Goal: Task Accomplishment & Management: Use online tool/utility

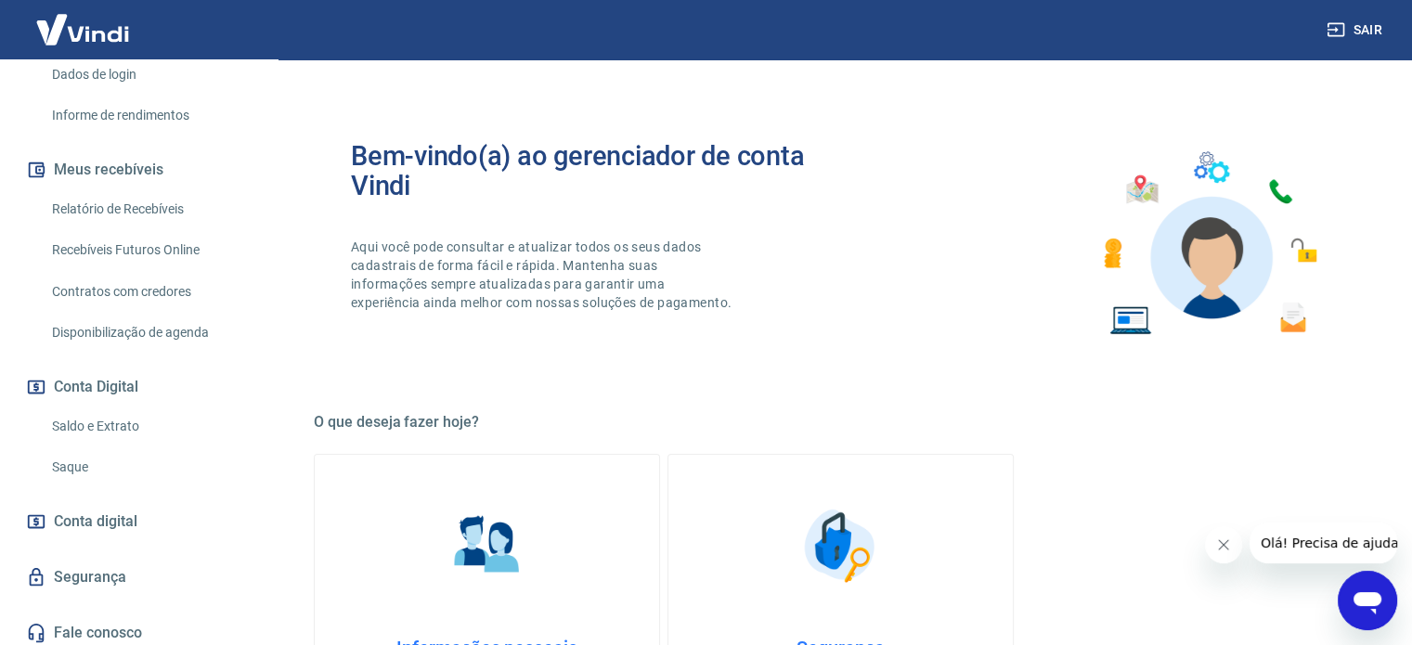
scroll to position [317, 0]
click at [76, 484] on link "Saque" at bounding box center [150, 465] width 211 height 38
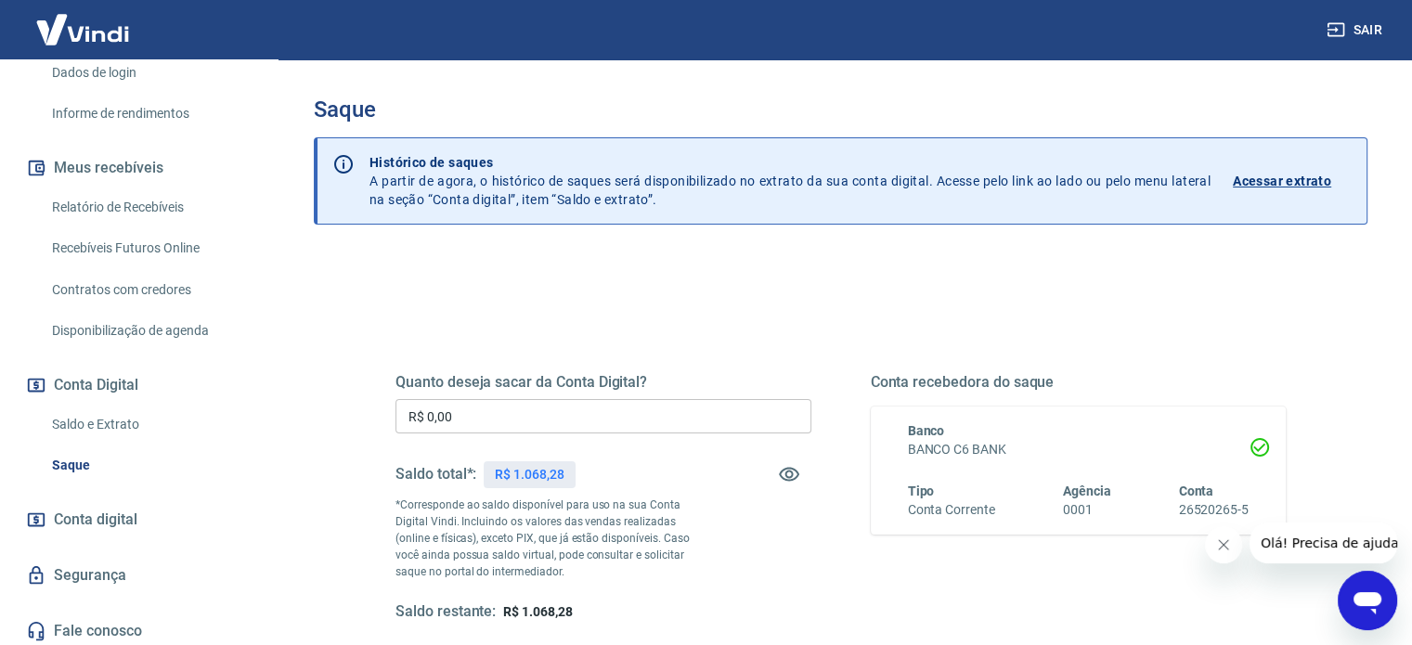
click at [458, 410] on input "R$ 0,00" at bounding box center [603, 416] width 416 height 34
click at [458, 410] on input "R$ 0,10" at bounding box center [603, 416] width 416 height 34
click at [453, 413] on input "R$ 0,10" at bounding box center [603, 416] width 416 height 34
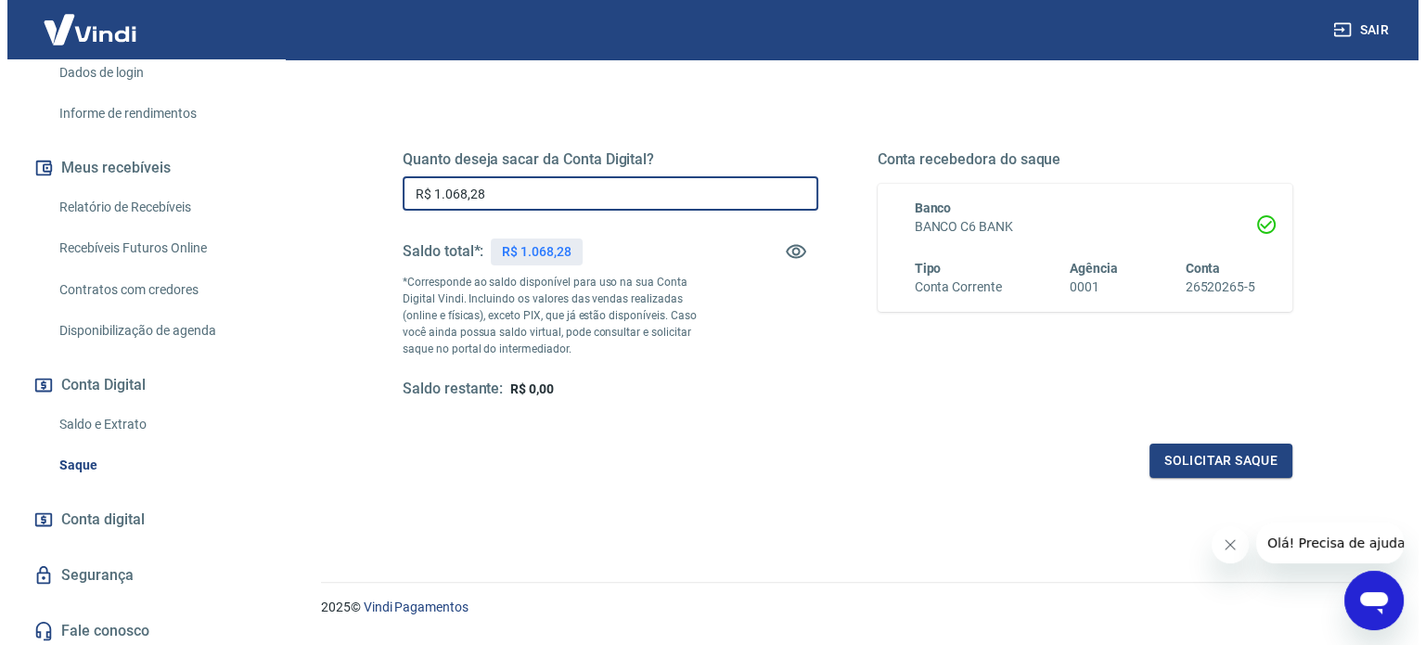
scroll to position [230, 0]
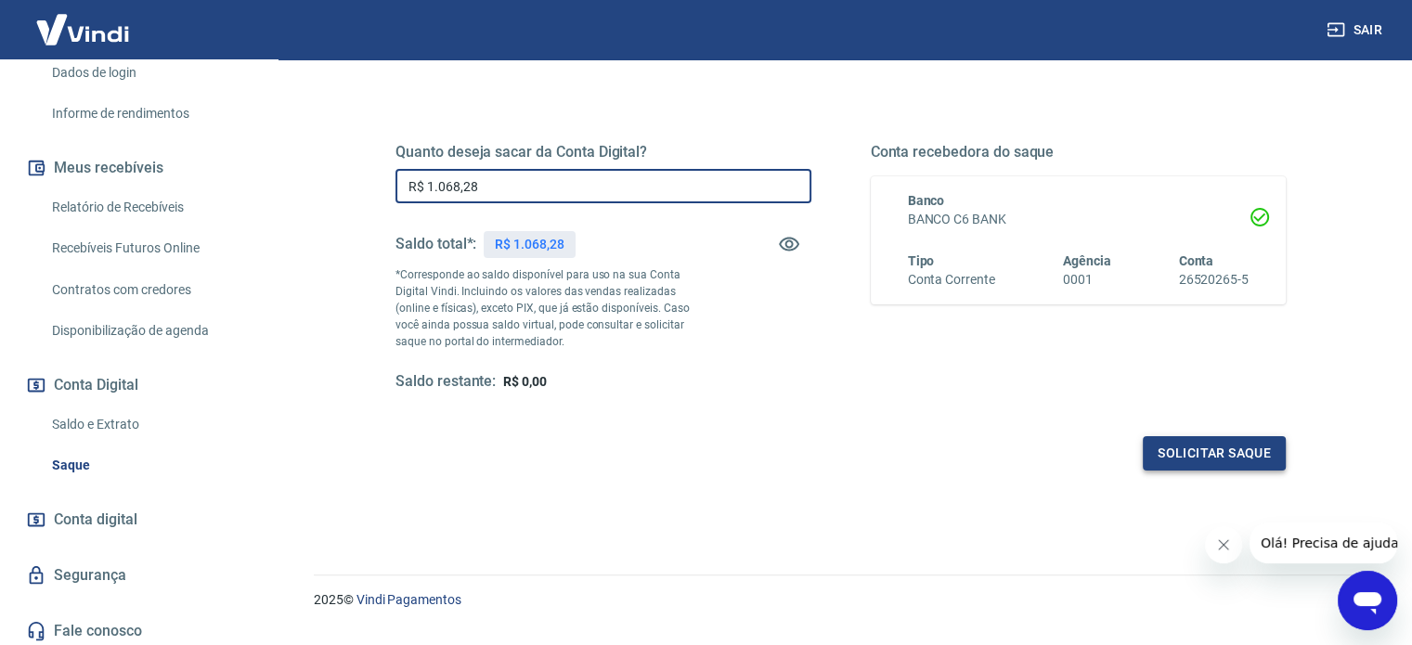
type input "R$ 1.068,28"
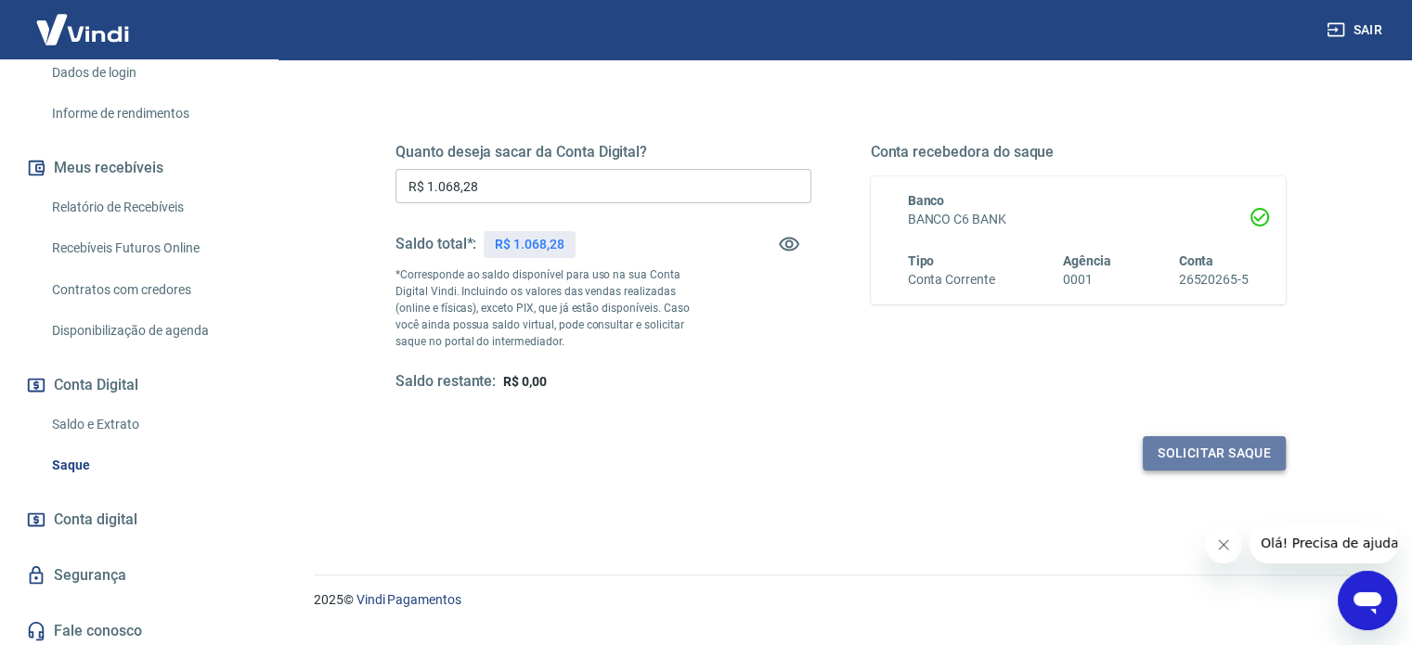
click at [1191, 452] on button "Solicitar saque" at bounding box center [1213, 453] width 143 height 34
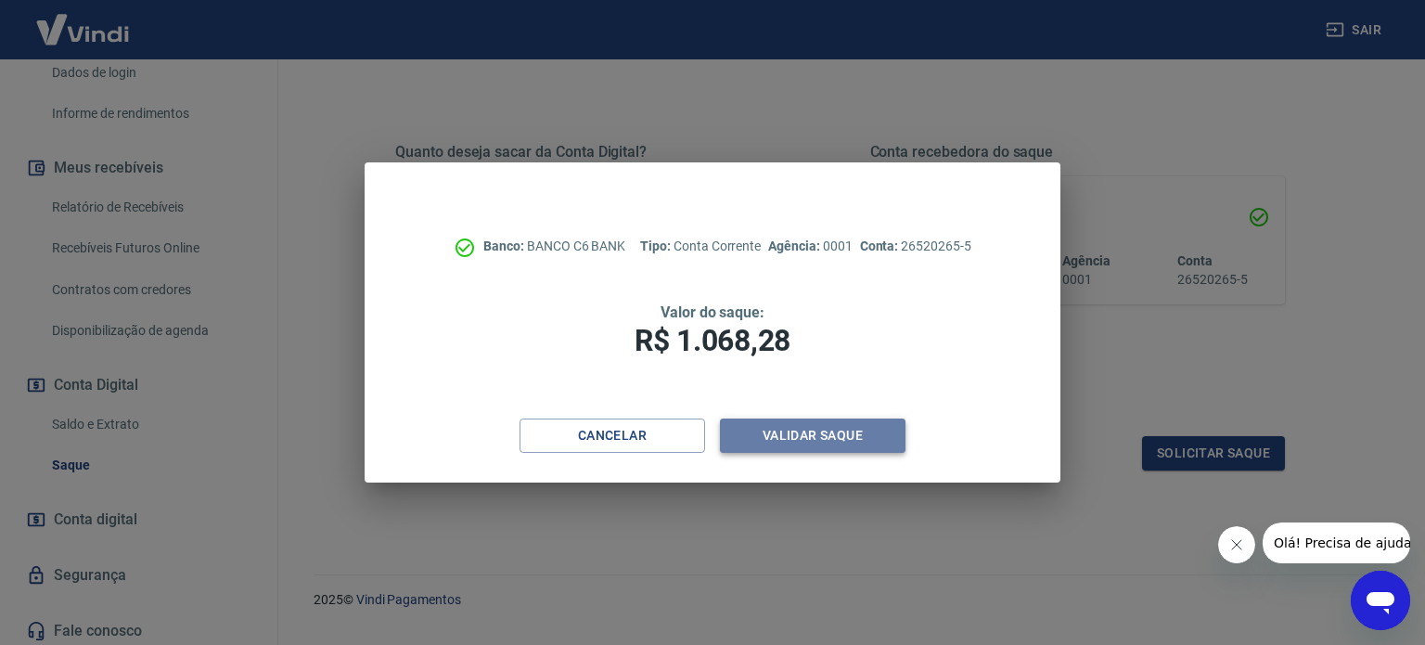
click at [854, 433] on button "Validar saque" at bounding box center [813, 436] width 186 height 34
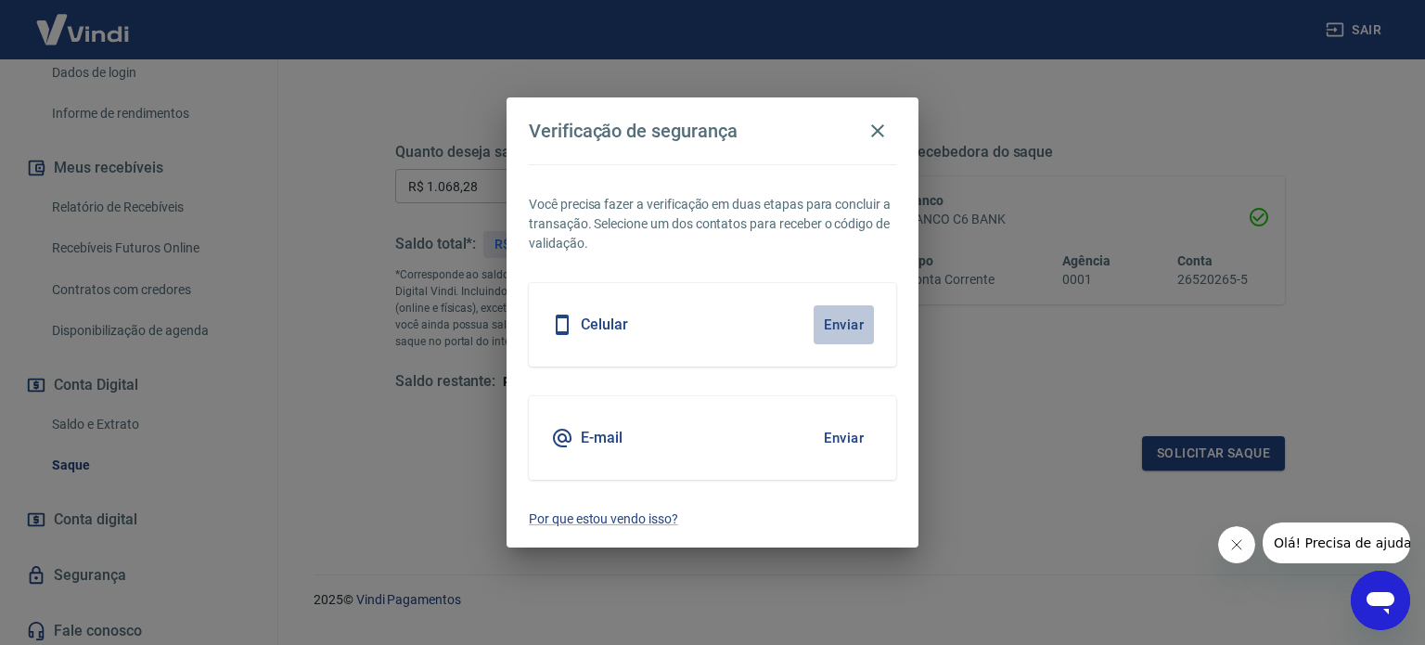
click at [838, 322] on button "Enviar" at bounding box center [844, 324] width 60 height 39
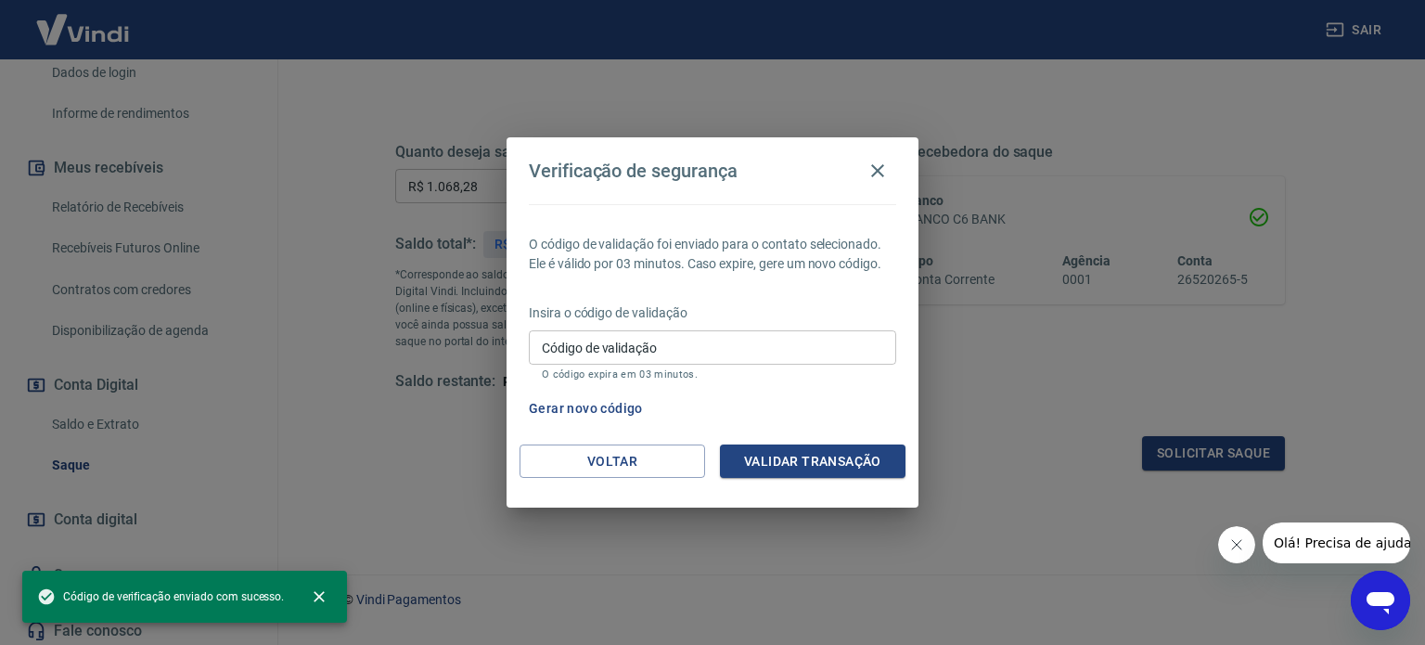
click at [705, 344] on input "Código de validação" at bounding box center [712, 347] width 367 height 34
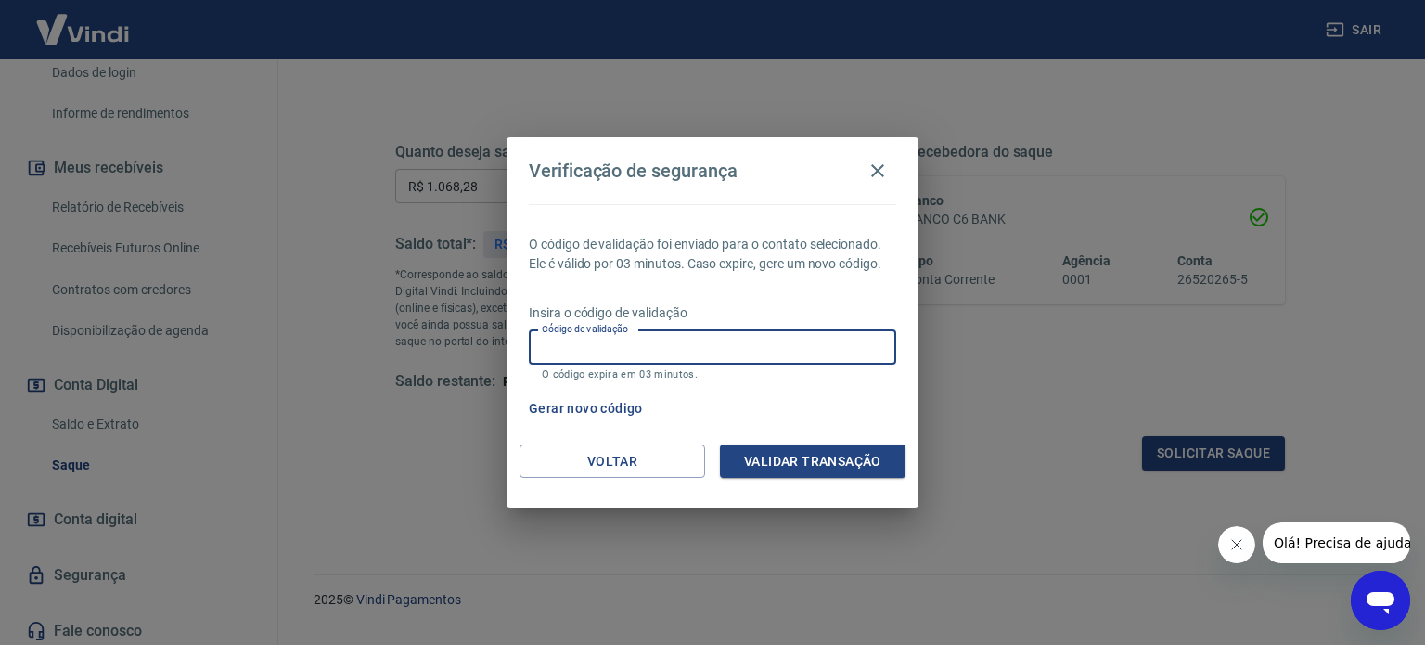
click at [563, 409] on button "Gerar novo código" at bounding box center [586, 409] width 129 height 34
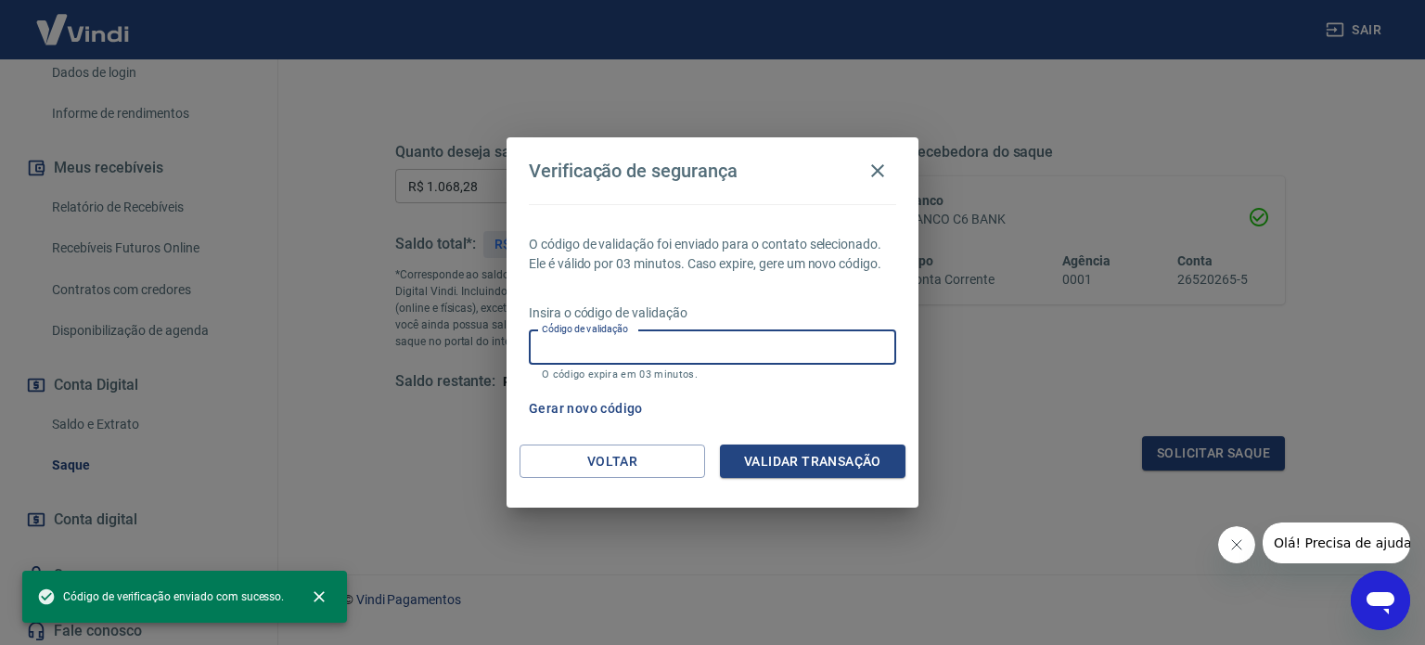
click at [544, 340] on input "Código de validação" at bounding box center [712, 347] width 367 height 34
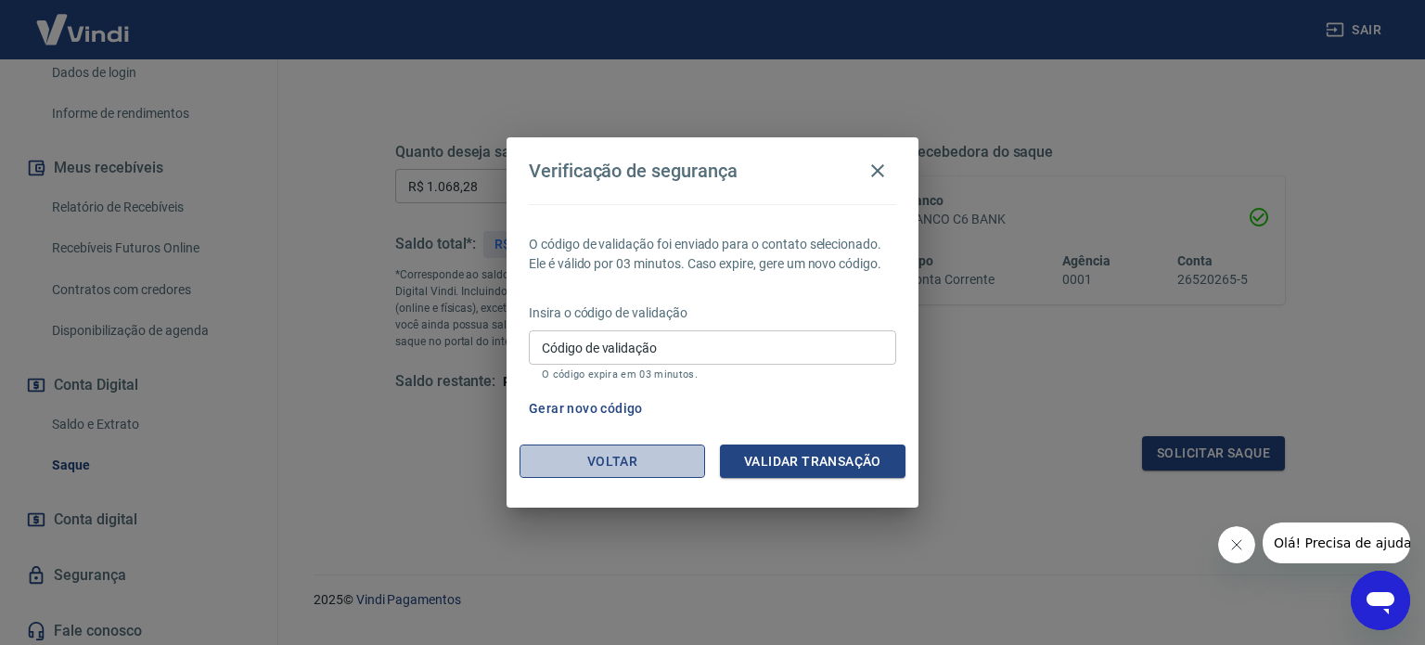
click at [564, 459] on button "Voltar" at bounding box center [613, 462] width 186 height 34
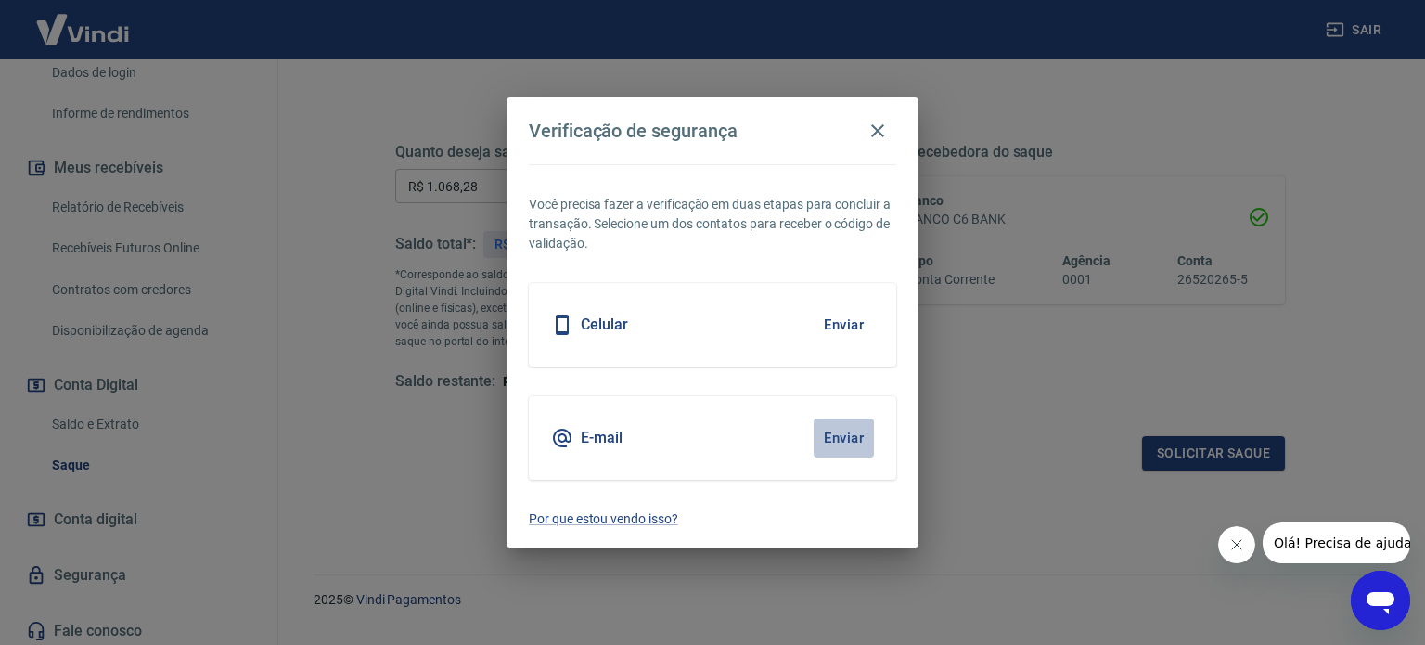
click at [832, 439] on button "Enviar" at bounding box center [844, 438] width 60 height 39
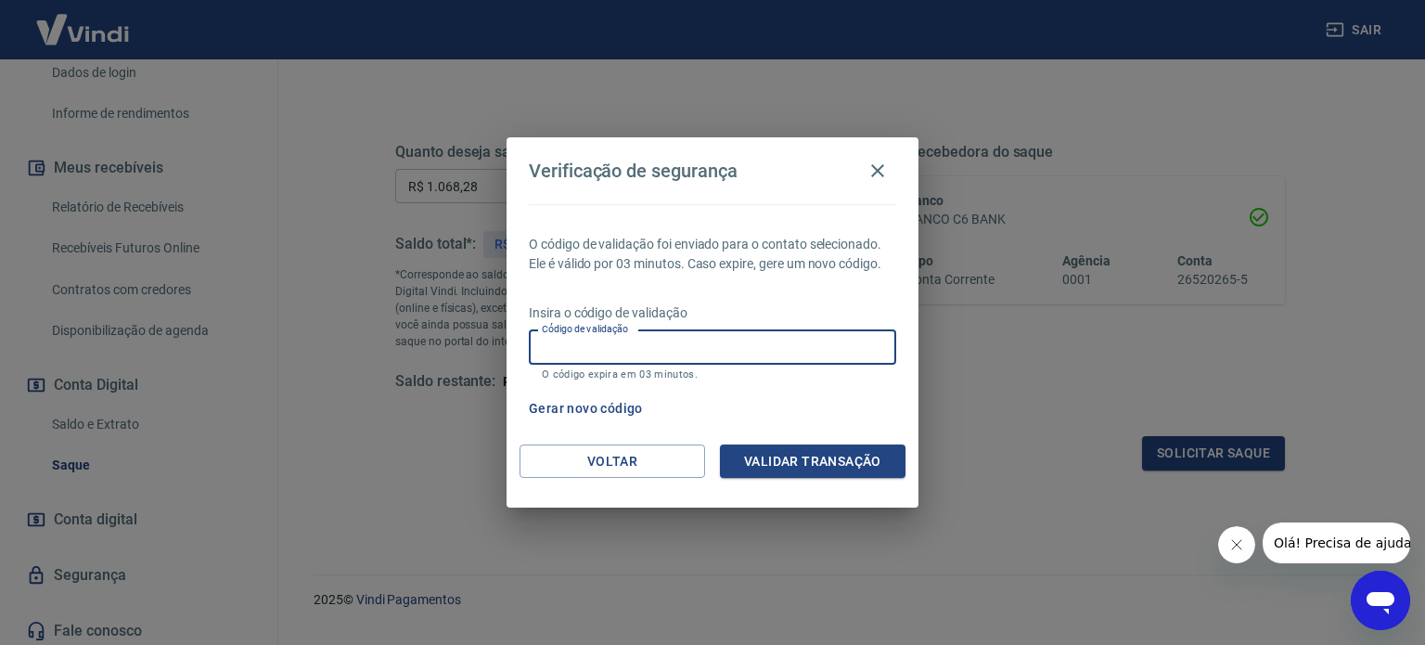
drag, startPoint x: 750, startPoint y: 355, endPoint x: 622, endPoint y: 355, distance: 128.1
click at [622, 355] on input "Código de validação" at bounding box center [712, 347] width 367 height 34
type input "707738"
click at [794, 449] on button "Validar transação" at bounding box center [813, 462] width 186 height 34
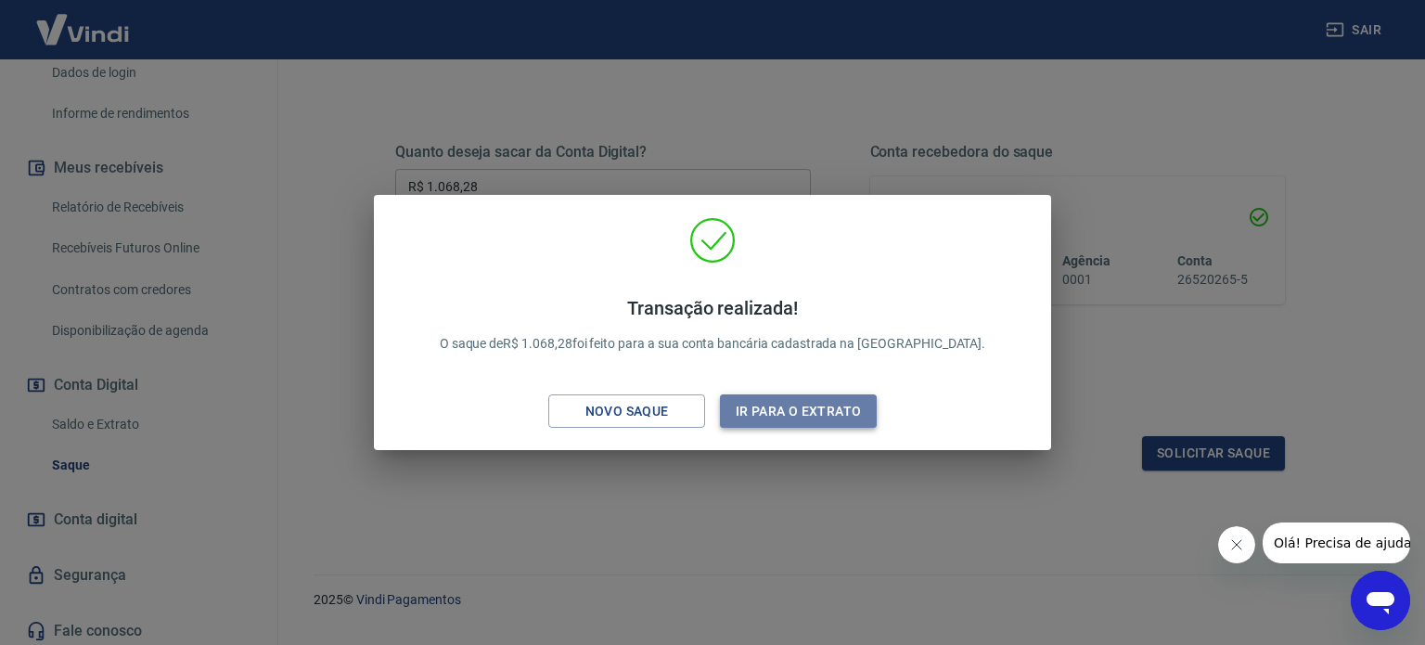
click at [751, 407] on button "Ir para o extrato" at bounding box center [798, 411] width 157 height 34
